Goal: Information Seeking & Learning: Learn about a topic

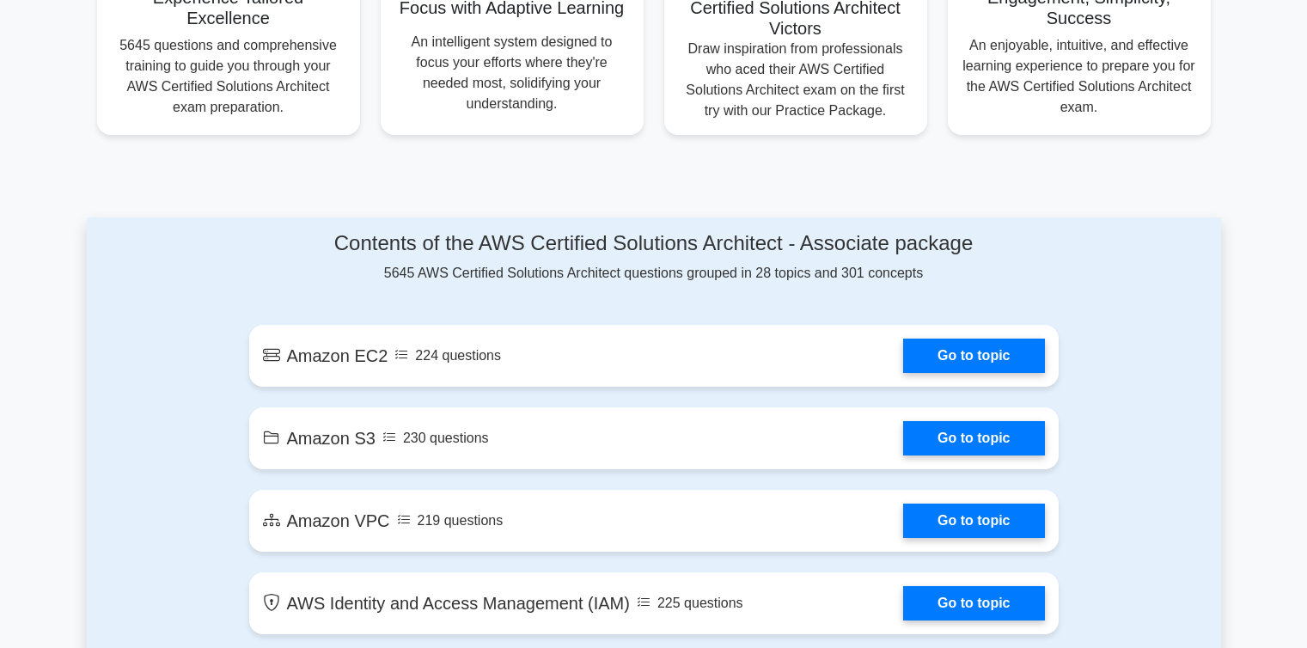
scroll to position [756, 0]
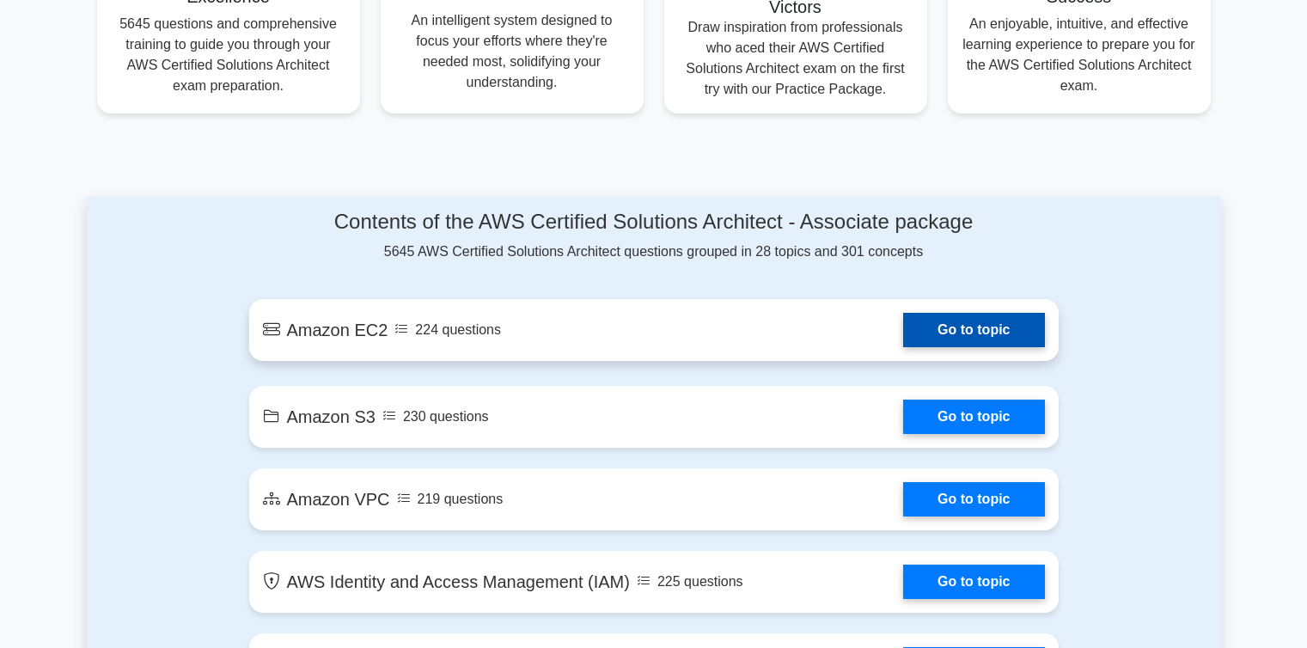
click at [999, 339] on link "Go to topic" at bounding box center [973, 330] width 141 height 34
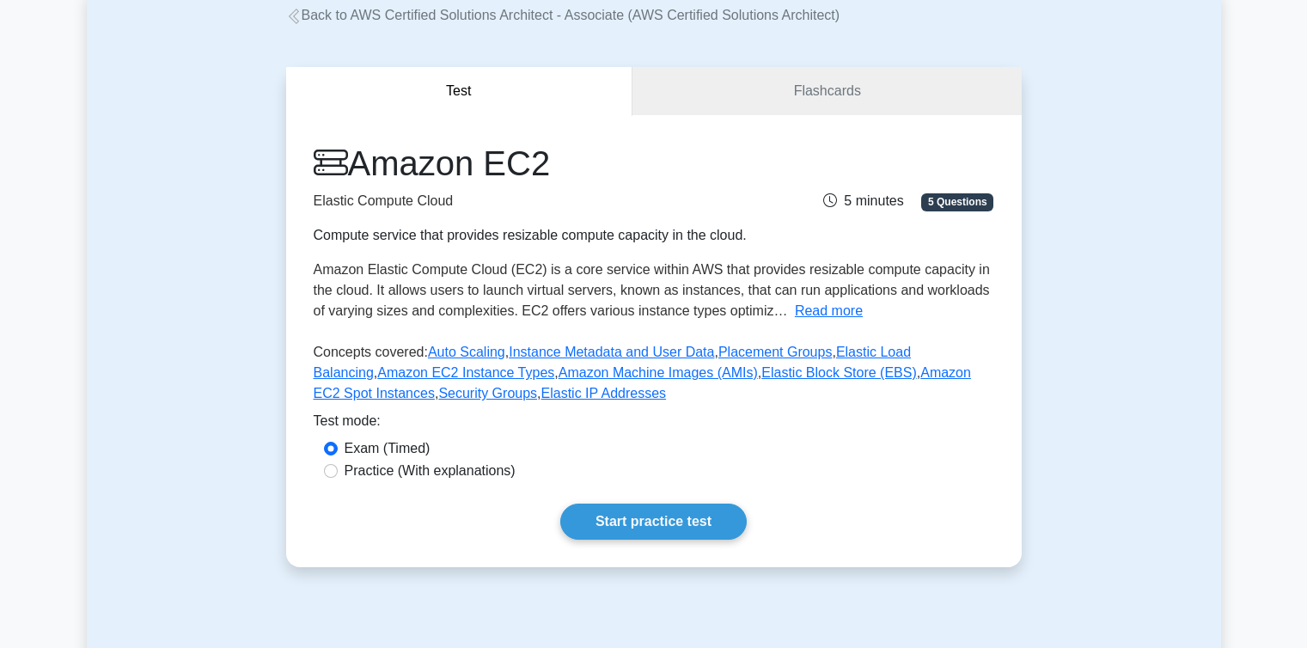
scroll to position [172, 0]
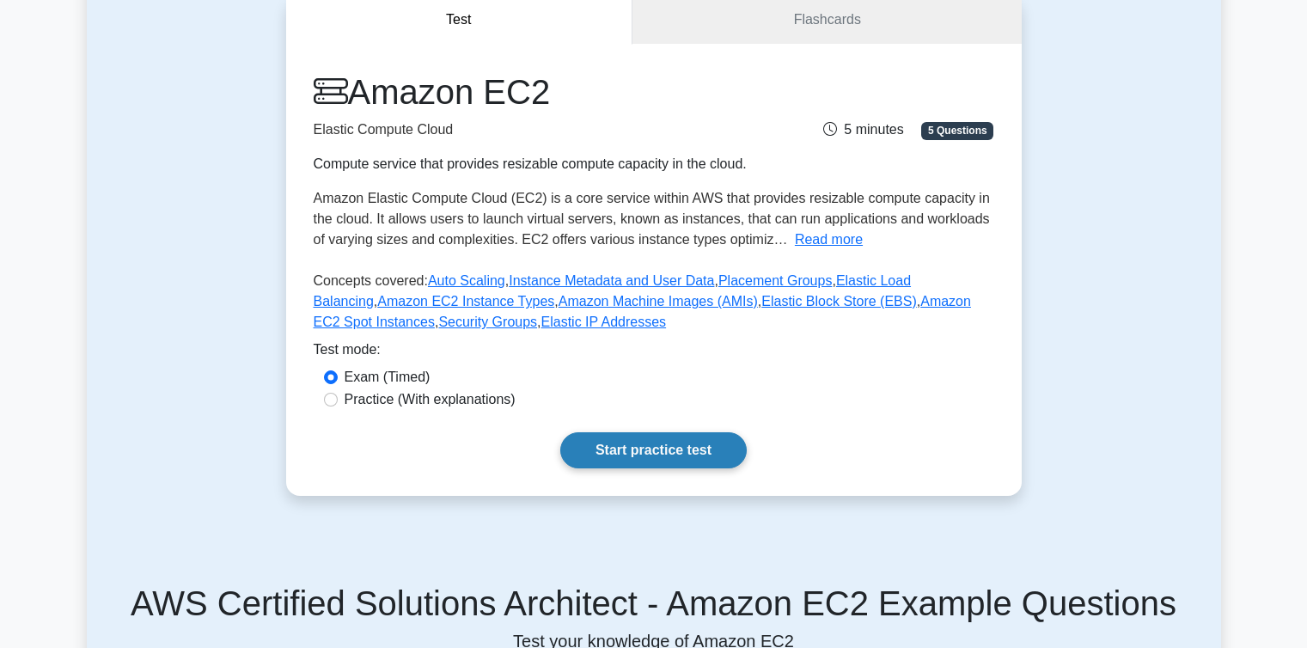
click at [692, 464] on link "Start practice test" at bounding box center [653, 450] width 186 height 36
